Goal: Find specific page/section: Find specific page/section

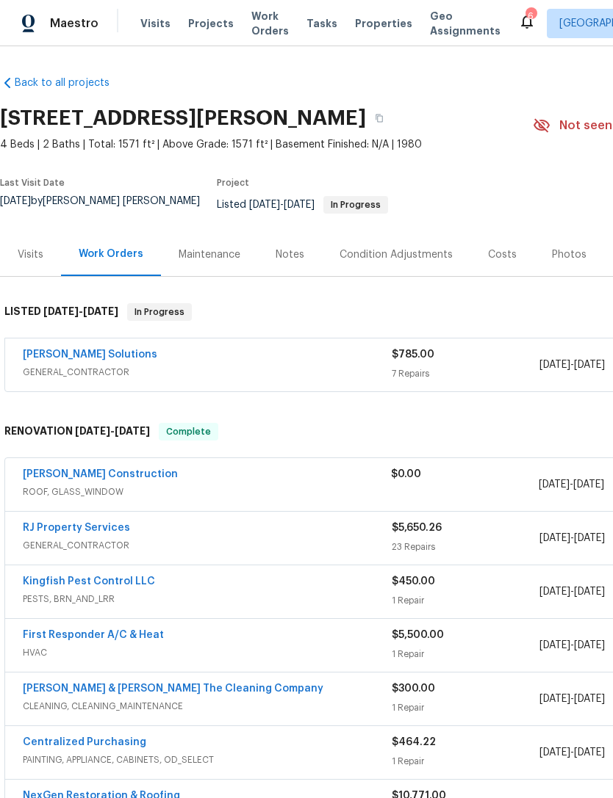
click at [372, 31] on span "Properties" at bounding box center [383, 23] width 57 height 15
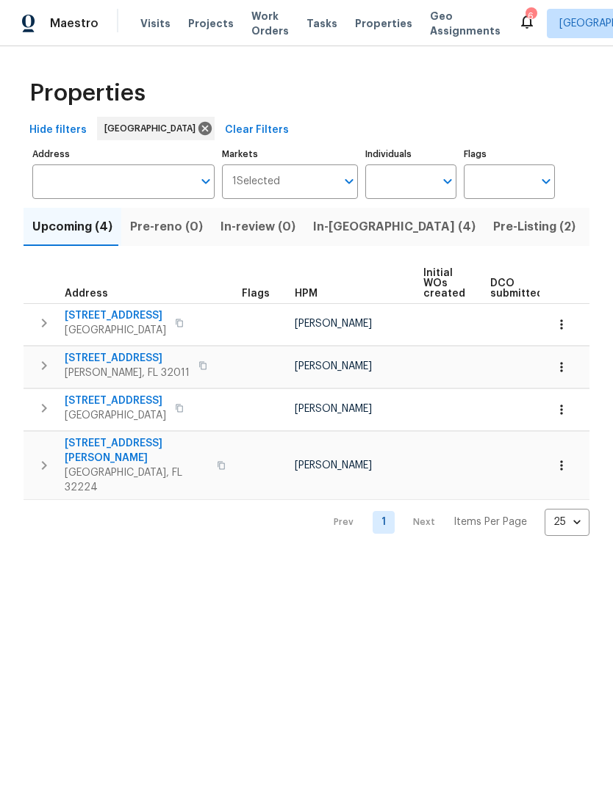
click at [339, 246] on button "In-reno (4)" at bounding box center [394, 227] width 180 height 38
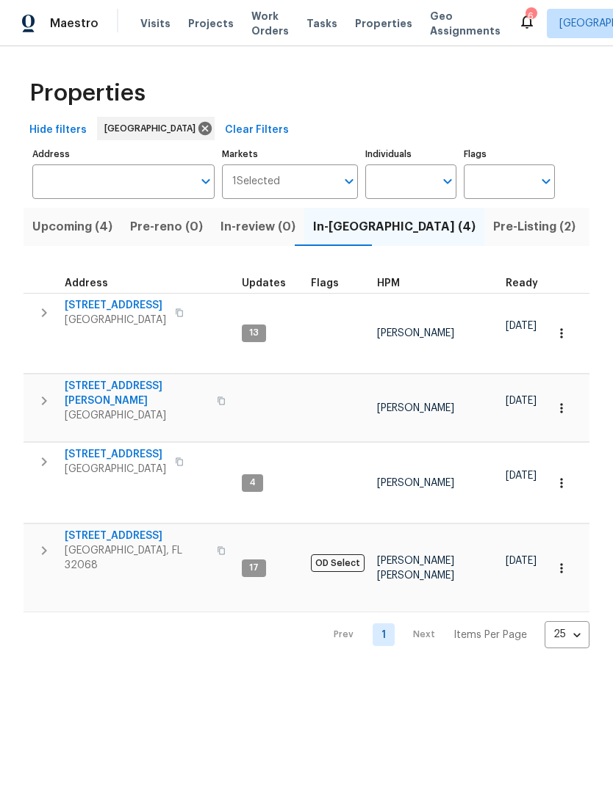
click at [493, 237] on span "Pre-Listing (2)" at bounding box center [534, 227] width 82 height 21
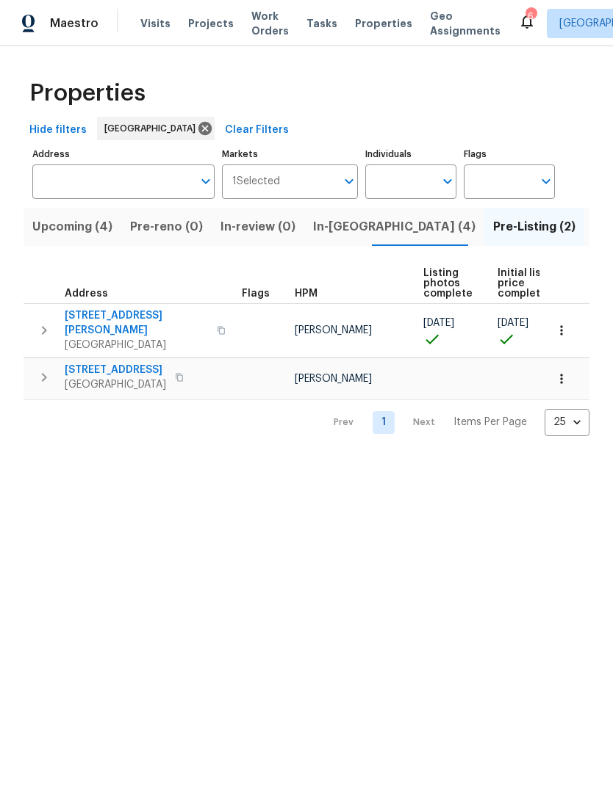
click at [593, 237] on span "Listed (76)" at bounding box center [624, 227] width 63 height 21
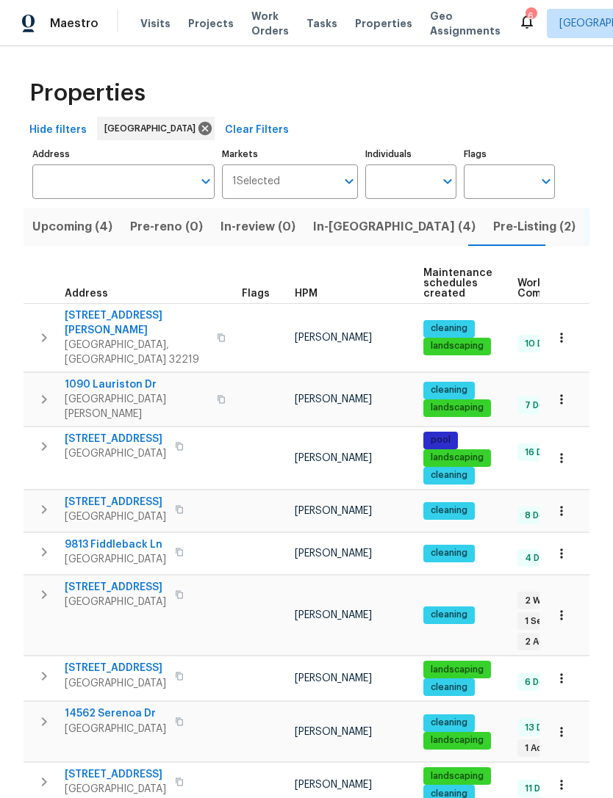
click at [309, 299] on span "HPM" at bounding box center [306, 294] width 23 height 10
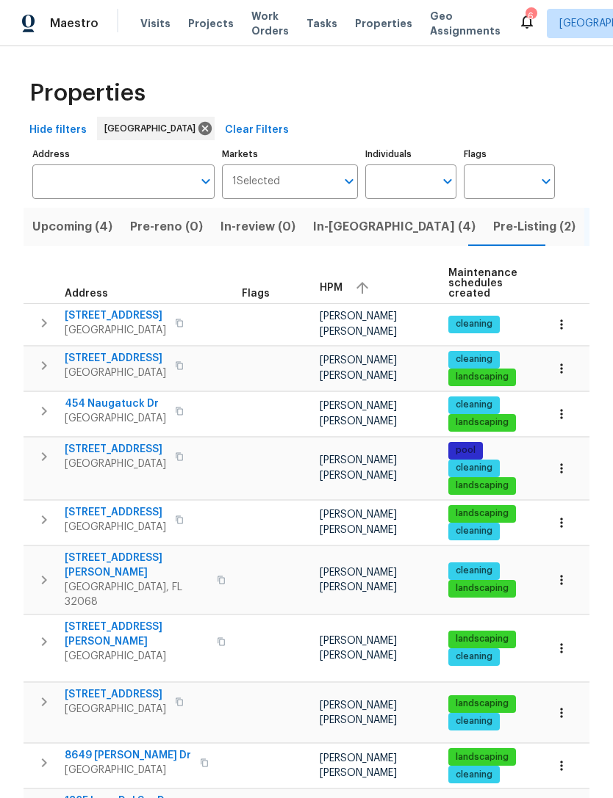
click at [124, 472] on span "Orange Park, FL 32065" at bounding box center [115, 464] width 101 height 15
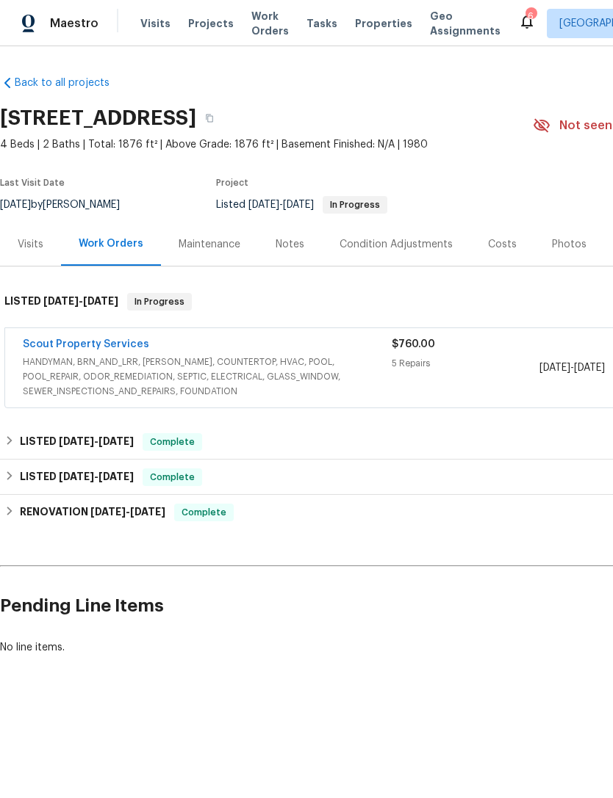
click at [185, 396] on span "HANDYMAN, BRN_AND_LRR, [PERSON_NAME], COUNTERTOP, HVAC, POOL, POOL_REPAIR, ODOR…" at bounding box center [207, 377] width 369 height 44
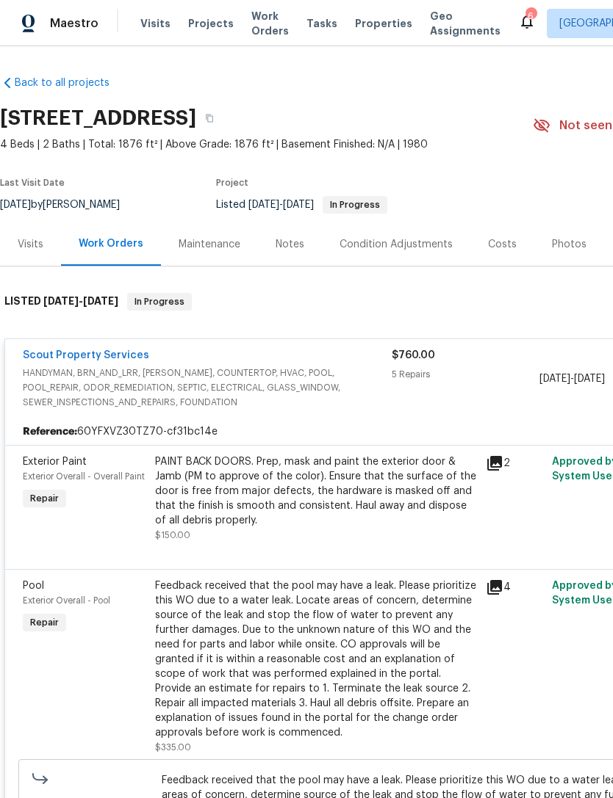
click at [295, 395] on span "HANDYMAN, BRN_AND_LRR, [PERSON_NAME], COUNTERTOP, HVAC, POOL, POOL_REPAIR, ODOR…" at bounding box center [207, 388] width 369 height 44
